Goal: Check status: Check status

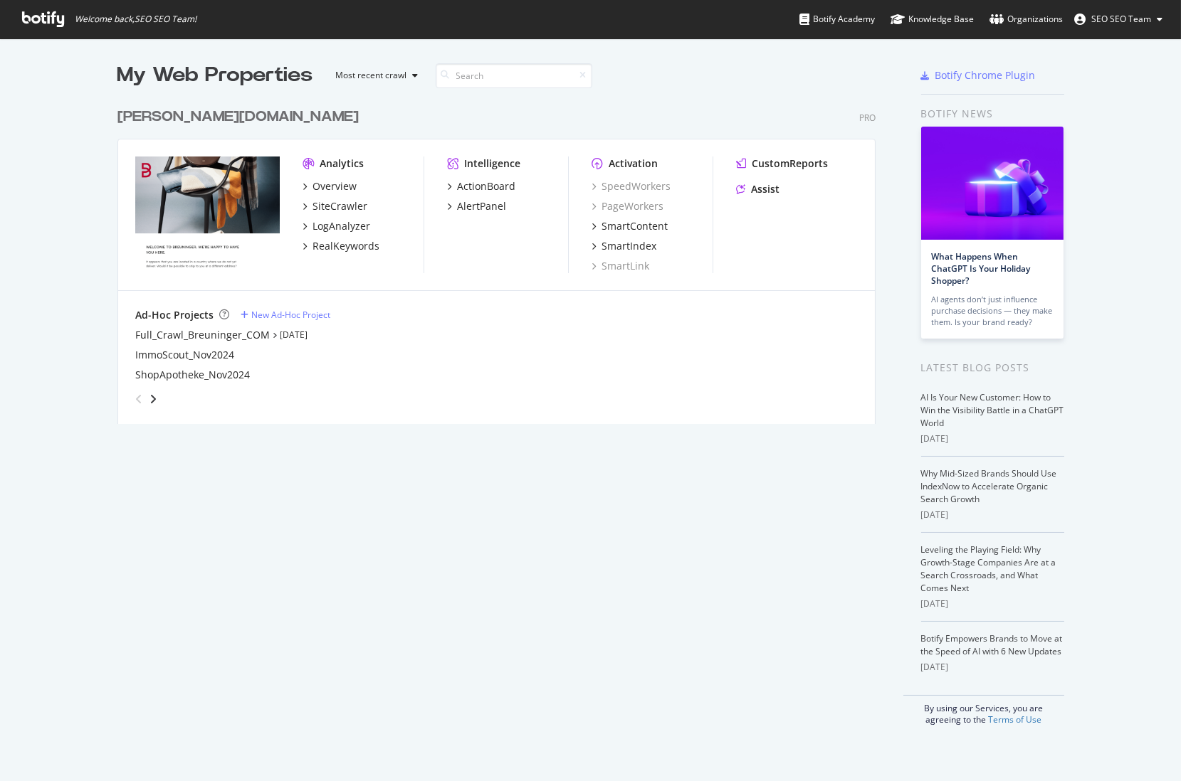
scroll to position [771, 1161]
click at [281, 331] on link "[DATE]" at bounding box center [294, 335] width 28 height 12
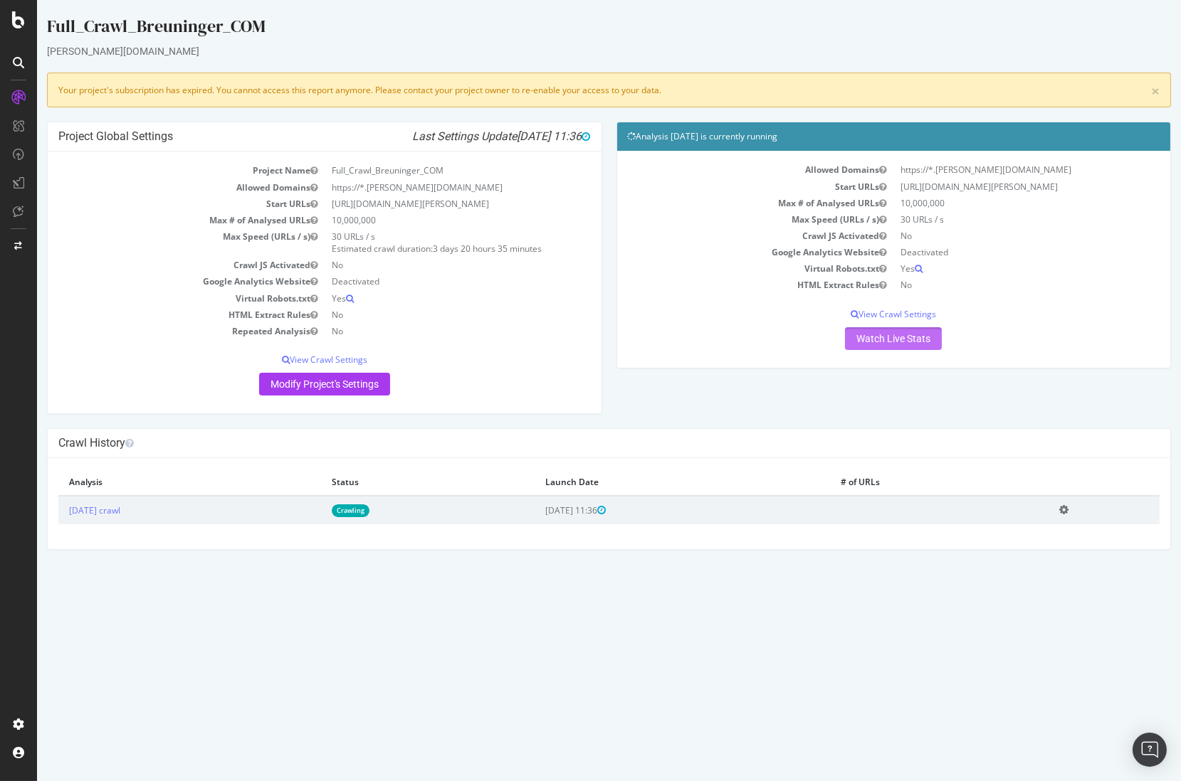
click at [899, 339] on link "Watch Live Stats" at bounding box center [893, 338] width 97 height 23
click at [888, 312] on p "View Crawl Settings" at bounding box center [894, 314] width 532 height 12
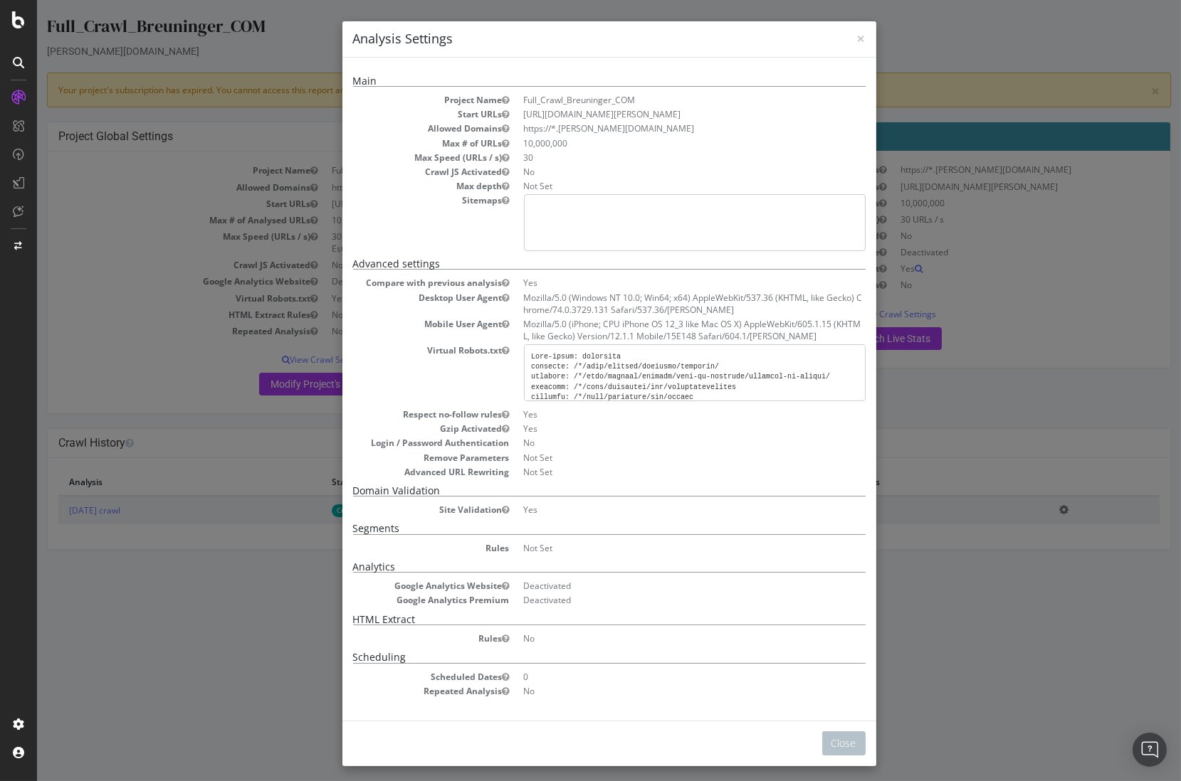
click at [969, 415] on div "× Close Analysis Settings Main Project Name Full_Crawl_Breuninger_COM Start URL…" at bounding box center [609, 390] width 1144 height 781
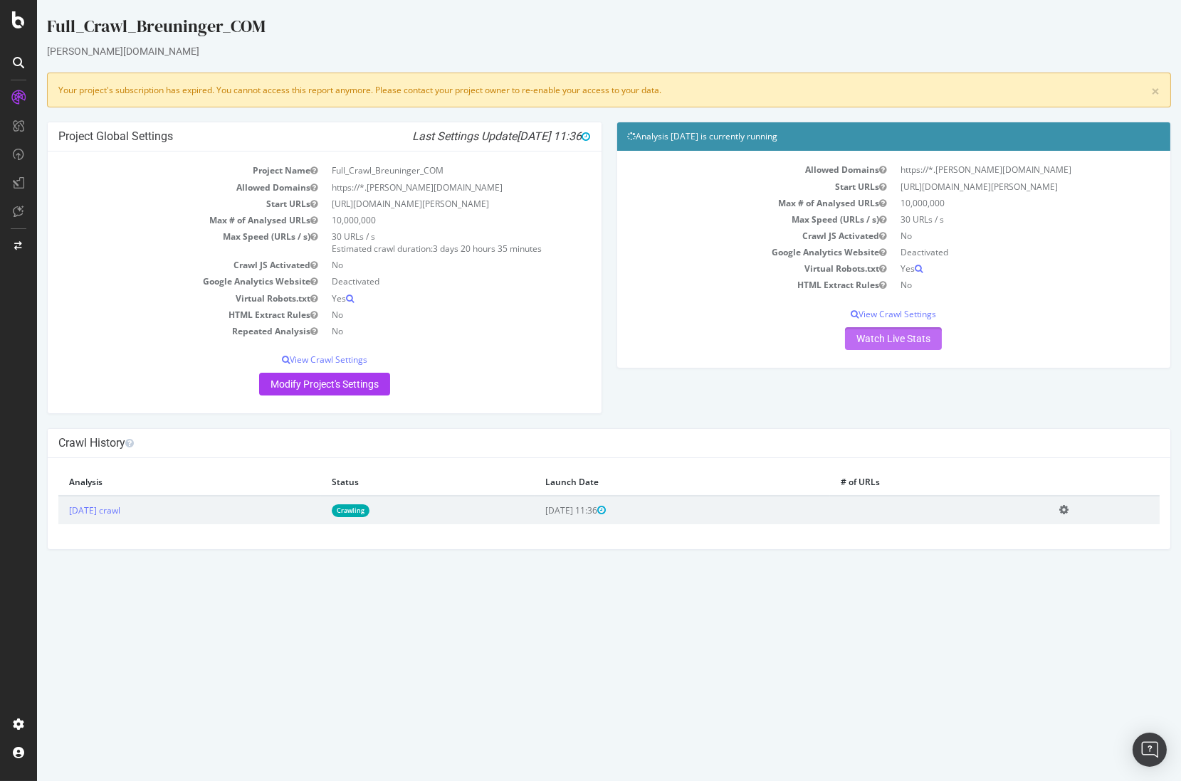
click at [890, 339] on link "Watch Live Stats" at bounding box center [893, 338] width 97 height 23
click at [120, 509] on link "[DATE] crawl" at bounding box center [94, 511] width 51 height 12
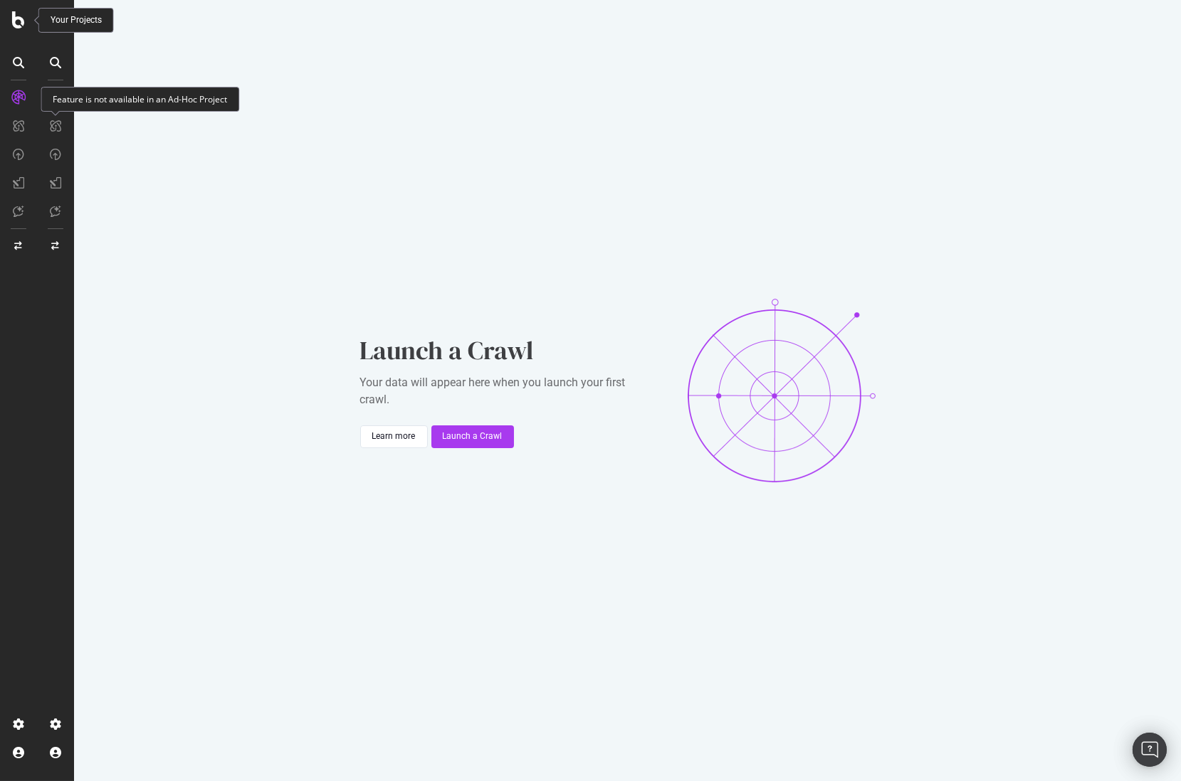
click at [11, 17] on div at bounding box center [18, 19] width 34 height 17
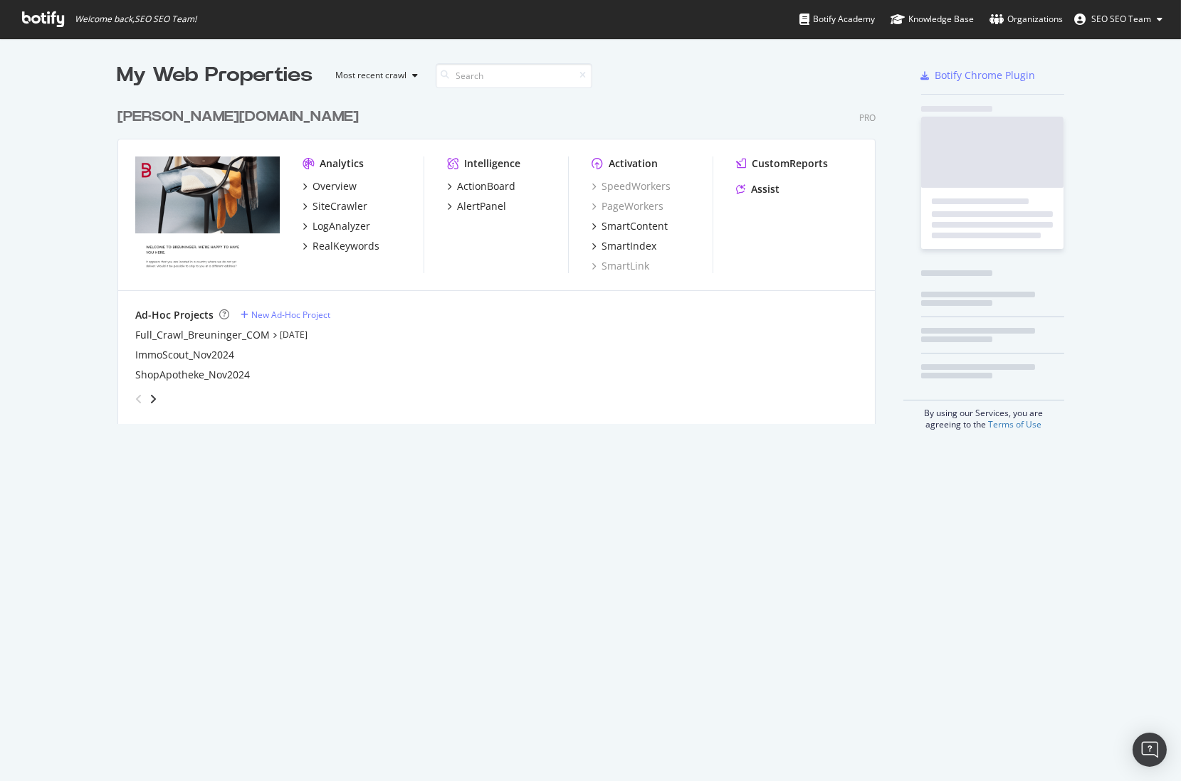
scroll to position [771, 1161]
